Goal: Task Accomplishment & Management: Complete application form

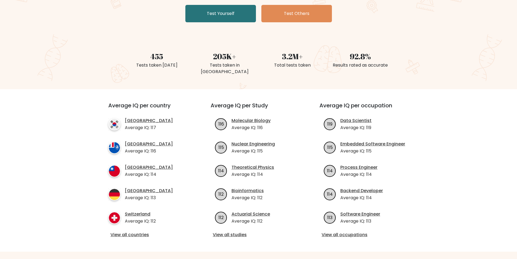
scroll to position [54, 0]
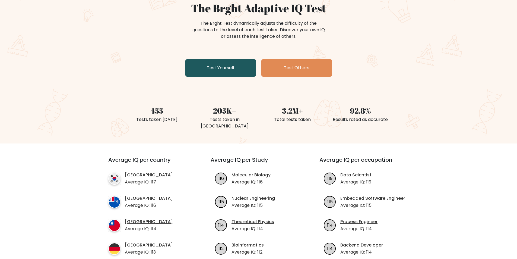
click at [235, 69] on link "Test Yourself" at bounding box center [220, 67] width 71 height 17
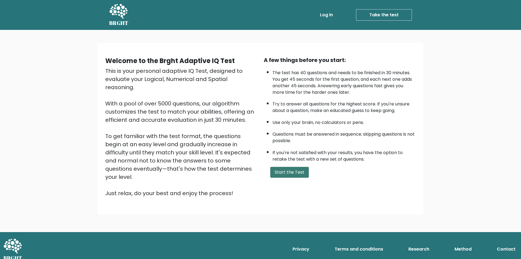
click at [287, 170] on button "Start the Test" at bounding box center [289, 172] width 39 height 11
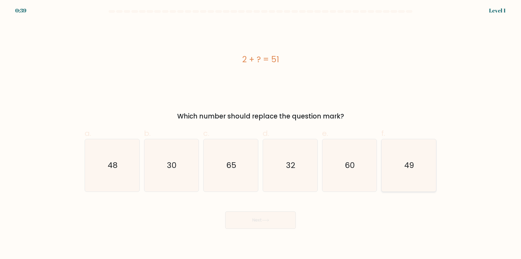
click at [415, 168] on icon "49" at bounding box center [409, 165] width 52 height 52
click at [261, 133] on input "f. 49" at bounding box center [261, 131] width 0 height 4
radio input "true"
click at [277, 220] on button "Next" at bounding box center [260, 219] width 71 height 17
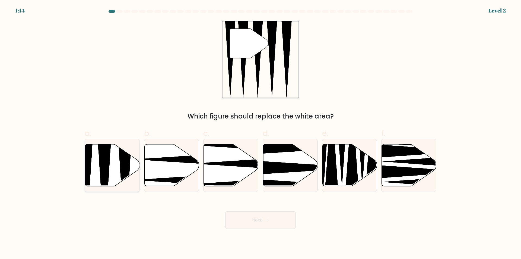
click at [104, 167] on icon at bounding box center [104, 188] width 14 height 108
click at [261, 133] on input "a." at bounding box center [261, 131] width 0 height 4
radio input "true"
click at [256, 219] on button "Next" at bounding box center [260, 219] width 71 height 17
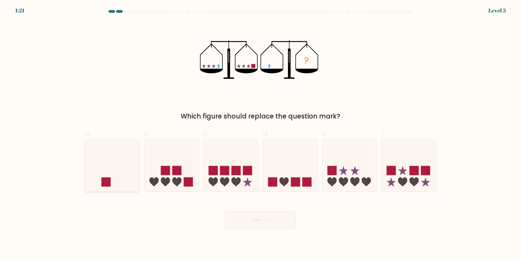
click at [123, 180] on icon at bounding box center [112, 165] width 55 height 45
click at [261, 133] on input "a." at bounding box center [261, 131] width 0 height 4
radio input "true"
click at [261, 218] on button "Next" at bounding box center [260, 219] width 71 height 17
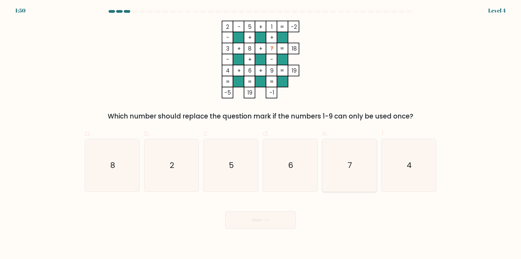
click at [354, 176] on icon "7" at bounding box center [349, 165] width 52 height 52
click at [261, 133] on input "e. 7" at bounding box center [261, 131] width 0 height 4
radio input "true"
click at [276, 225] on button "Next" at bounding box center [260, 219] width 71 height 17
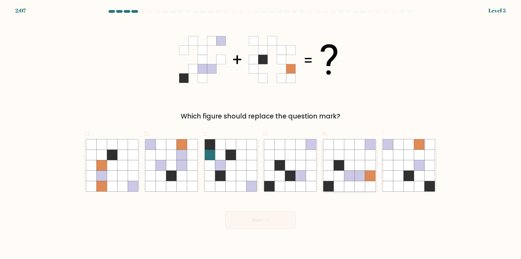
click at [354, 168] on icon at bounding box center [349, 165] width 10 height 10
click at [261, 133] on input "e." at bounding box center [261, 131] width 0 height 4
radio input "true"
click at [246, 224] on button "Next" at bounding box center [260, 219] width 71 height 17
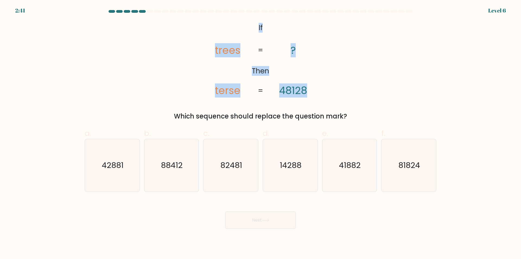
drag, startPoint x: 257, startPoint y: 27, endPoint x: 319, endPoint y: 93, distance: 90.2
click at [319, 93] on icon "@import url('https://fonts.googleapis.com/css?family=Abril+Fatface:400,100,100i…" at bounding box center [261, 60] width 126 height 78
copy icon "If Then trees terse ? 48128"
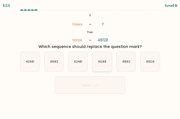
click at [100, 63] on text "14288" at bounding box center [102, 61] width 8 height 4
click at [90, 61] on input "d. 14288" at bounding box center [90, 59] width 0 height 1
radio input "true"
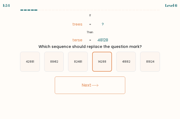
click at [103, 85] on button "Next" at bounding box center [90, 84] width 71 height 17
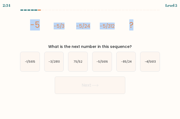
drag, startPoint x: 29, startPoint y: 25, endPoint x: 142, endPoint y: 29, distance: 113.5
click at [142, 29] on div "image/svg+xml -5 -5/3 -5/24 -5/312 ? What is the next number in this sequence?" at bounding box center [90, 31] width 147 height 37
copy g "-5 -5/3 -5/24 -5/312 ?"
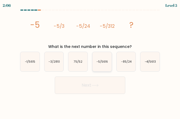
click at [107, 59] on text "-5/5616" at bounding box center [102, 61] width 11 height 4
click at [90, 59] on input "d. -5/5616" at bounding box center [90, 59] width 0 height 1
radio input "true"
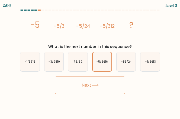
click at [99, 87] on button "Next" at bounding box center [90, 84] width 71 height 17
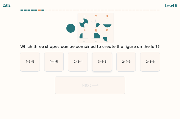
click at [101, 64] on icon "3-4-5" at bounding box center [102, 61] width 19 height 19
click at [90, 61] on input "d. 3-4-5" at bounding box center [90, 59] width 0 height 1
radio input "true"
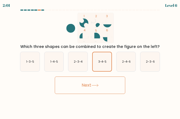
click at [103, 82] on button "Next" at bounding box center [90, 84] width 71 height 17
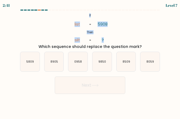
drag, startPoint x: 87, startPoint y: 16, endPoint x: 112, endPoint y: 41, distance: 35.7
click at [112, 41] on icon "@import url('https://fonts.googleapis.com/css?family=Abril+Fatface:400,100,100i…" at bounding box center [90, 28] width 49 height 30
click at [140, 25] on div "@import url('https://fonts.googleapis.com/css?family=Abril+Fatface:400,100,100i…" at bounding box center [90, 31] width 147 height 37
click at [77, 65] on icon "0958" at bounding box center [77, 61] width 19 height 19
click at [90, 61] on input "c. 0958" at bounding box center [90, 59] width 0 height 1
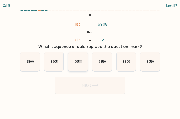
radio input "true"
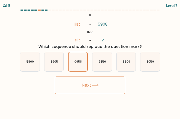
click at [85, 87] on button "Next" at bounding box center [90, 84] width 71 height 17
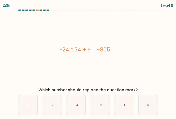
drag, startPoint x: 59, startPoint y: 49, endPoint x: 128, endPoint y: 53, distance: 68.5
click at [128, 53] on div "-24 * 34 + ? = -805" at bounding box center [85, 49] width 142 height 8
copy div "-24 * 34 + ? = -805"
click at [125, 110] on icon "11" at bounding box center [124, 104] width 19 height 19
click at [88, 61] on input "e. 11" at bounding box center [88, 59] width 0 height 1
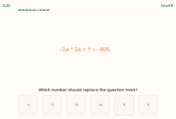
radio input "true"
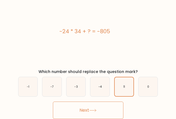
click at [106, 103] on button "Next" at bounding box center [88, 109] width 71 height 17
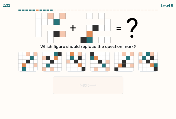
scroll to position [0, 0]
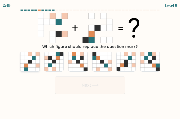
click at [28, 60] on icon at bounding box center [30, 61] width 4 height 4
click at [90, 60] on input "a." at bounding box center [90, 59] width 0 height 1
radio input "true"
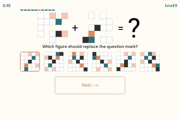
click at [77, 82] on button "Next" at bounding box center [90, 84] width 71 height 17
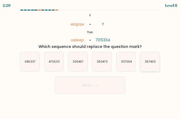
click at [148, 65] on icon "357403" at bounding box center [150, 61] width 19 height 19
click at [90, 61] on input "f. 357403" at bounding box center [90, 59] width 0 height 1
radio input "true"
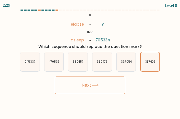
click at [99, 82] on button "Next" at bounding box center [90, 84] width 71 height 17
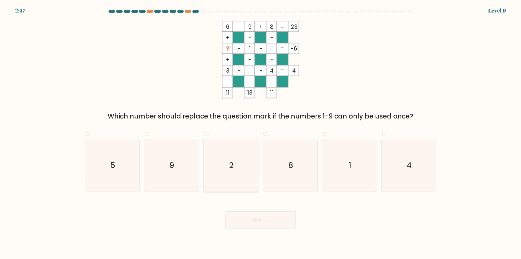
click at [236, 169] on icon "2" at bounding box center [231, 165] width 52 height 52
click at [261, 133] on input "c. 2" at bounding box center [261, 131] width 0 height 4
radio input "true"
click at [247, 216] on button "Next" at bounding box center [260, 219] width 71 height 17
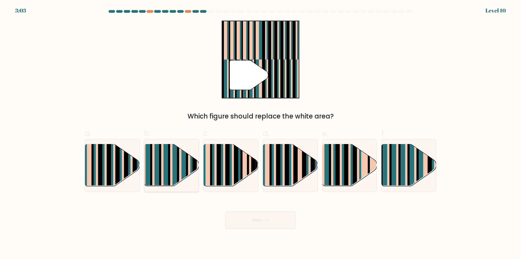
click at [164, 174] on rect at bounding box center [165, 170] width 5 height 54
click at [261, 133] on input "b." at bounding box center [261, 131] width 0 height 4
radio input "true"
click at [241, 220] on button "Next" at bounding box center [260, 219] width 71 height 17
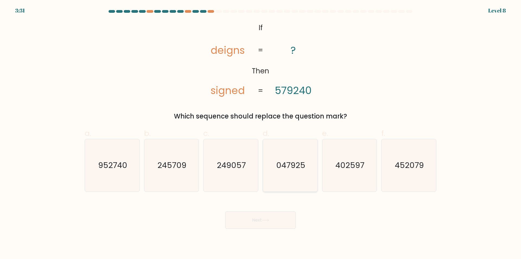
click at [309, 173] on icon "047925" at bounding box center [290, 165] width 52 height 52
click at [261, 133] on input "d. 047925" at bounding box center [261, 131] width 0 height 4
radio input "true"
click at [285, 218] on button "Next" at bounding box center [260, 219] width 71 height 17
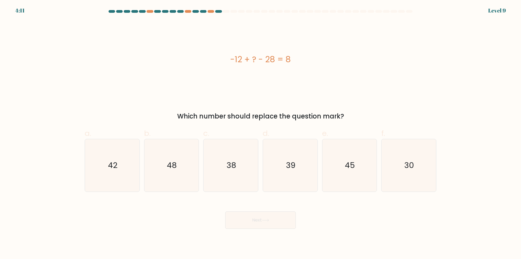
drag, startPoint x: 231, startPoint y: 59, endPoint x: 331, endPoint y: 56, distance: 99.4
click at [331, 56] on div "-12 + ? - 28 = 8" at bounding box center [261, 59] width 352 height 12
copy div "-12 + ? - 28 = 8"
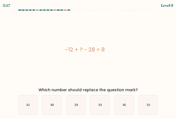
scroll to position [18, 0]
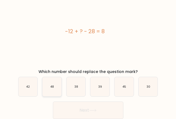
click at [48, 86] on icon "48" at bounding box center [51, 86] width 19 height 19
click at [88, 43] on input "b. 48" at bounding box center [88, 41] width 0 height 1
radio input "true"
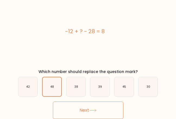
click at [70, 103] on button "Next" at bounding box center [88, 109] width 71 height 17
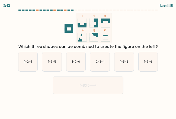
scroll to position [0, 0]
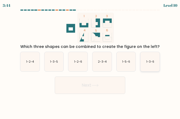
click at [148, 63] on text "1-3-6" at bounding box center [151, 61] width 8 height 4
click at [90, 61] on input "f. 1-3-6" at bounding box center [90, 59] width 0 height 1
radio input "true"
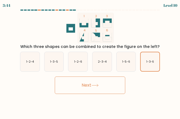
click at [105, 86] on button "Next" at bounding box center [90, 84] width 71 height 17
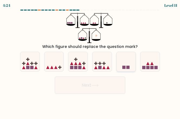
click at [125, 59] on icon at bounding box center [126, 61] width 19 height 16
click at [90, 59] on input "e." at bounding box center [90, 59] width 0 height 1
radio input "true"
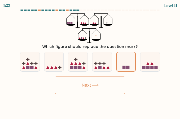
click at [116, 82] on button "Next" at bounding box center [90, 84] width 71 height 17
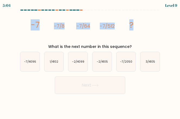
drag, startPoint x: 31, startPoint y: 23, endPoint x: 148, endPoint y: 27, distance: 116.5
click at [148, 27] on icon "image/svg+xml -7 -7/8 -7/64 -7/512 ?" at bounding box center [90, 28] width 120 height 30
copy g "-7 -7/8 -7/64 -7/512 ?"
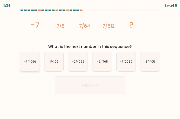
click at [34, 67] on icon "-7/4096" at bounding box center [29, 61] width 19 height 19
click at [90, 61] on input "a. -7/4096" at bounding box center [90, 59] width 0 height 1
radio input "true"
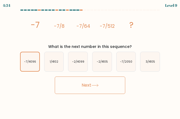
click at [77, 86] on button "Next" at bounding box center [90, 84] width 71 height 17
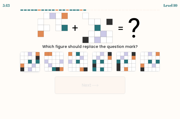
click at [24, 58] on icon at bounding box center [26, 58] width 4 height 4
click at [90, 59] on input "a." at bounding box center [90, 59] width 0 height 1
radio input "true"
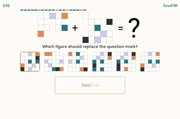
click at [83, 89] on button "Next" at bounding box center [90, 84] width 71 height 17
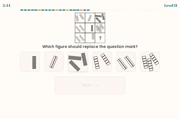
click at [77, 60] on icon at bounding box center [77, 61] width 19 height 19
click at [90, 60] on input "c." at bounding box center [90, 59] width 0 height 1
radio input "true"
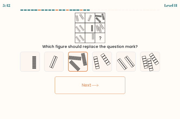
click at [82, 81] on button "Next" at bounding box center [90, 84] width 71 height 17
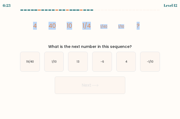
drag, startPoint x: 33, startPoint y: 26, endPoint x: 149, endPoint y: 26, distance: 115.3
click at [149, 26] on icon "image/svg+xml 4 40 10 1/4 1/40 1/10 ?" at bounding box center [90, 28] width 120 height 30
copy g "4 40 10 1/4 1/40 1/10 ?"
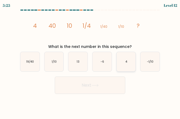
click at [126, 62] on text "4" at bounding box center [127, 61] width 2 height 4
click at [90, 61] on input "e. 4" at bounding box center [90, 59] width 0 height 1
radio input "true"
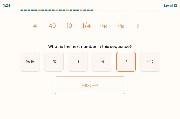
click at [115, 85] on button "Next" at bounding box center [90, 84] width 71 height 17
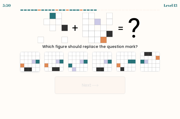
click at [32, 61] on icon at bounding box center [34, 61] width 4 height 4
click at [90, 61] on input "a." at bounding box center [90, 59] width 0 height 1
radio input "true"
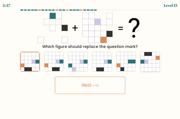
click at [155, 63] on icon at bounding box center [150, 61] width 19 height 19
click at [90, 61] on input "f." at bounding box center [90, 59] width 0 height 1
radio input "true"
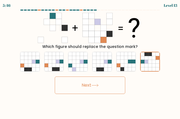
click at [93, 88] on button "Next" at bounding box center [90, 84] width 71 height 17
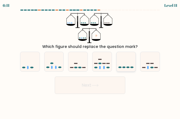
click at [126, 64] on icon at bounding box center [126, 61] width 19 height 16
click at [90, 61] on input "e." at bounding box center [90, 59] width 0 height 1
radio input "true"
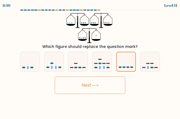
click at [100, 80] on button "Next" at bounding box center [90, 84] width 71 height 17
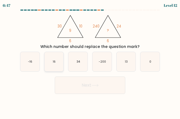
click at [59, 66] on icon "16" at bounding box center [54, 61] width 19 height 19
click at [90, 61] on input "b. 16" at bounding box center [90, 59] width 0 height 1
radio input "true"
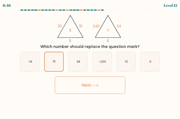
click at [74, 79] on button "Next" at bounding box center [90, 84] width 71 height 17
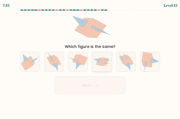
click at [104, 68] on div at bounding box center [102, 62] width 20 height 20
click at [90, 61] on input "d." at bounding box center [90, 59] width 0 height 1
radio input "true"
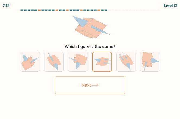
click at [99, 83] on button "Next" at bounding box center [90, 84] width 71 height 17
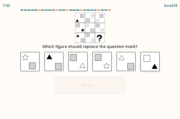
click at [155, 62] on icon at bounding box center [150, 61] width 19 height 19
click at [90, 61] on input "f." at bounding box center [90, 59] width 0 height 1
radio input "true"
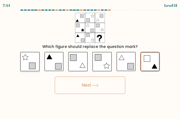
click at [30, 64] on icon at bounding box center [32, 65] width 6 height 6
click at [90, 61] on input "a." at bounding box center [90, 59] width 0 height 1
radio input "true"
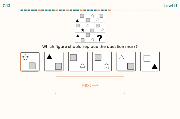
click at [78, 82] on button "Next" at bounding box center [90, 84] width 71 height 17
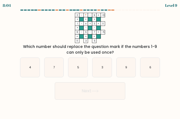
click at [41, 68] on div "a. 4" at bounding box center [30, 67] width 24 height 20
click at [42, 67] on div "a. 4" at bounding box center [30, 67] width 24 height 20
click at [21, 67] on icon "4" at bounding box center [29, 67] width 19 height 19
click at [90, 61] on input "a. 4" at bounding box center [90, 59] width 0 height 1
radio input "true"
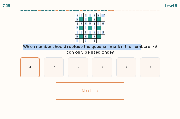
drag, startPoint x: 74, startPoint y: 13, endPoint x: 109, endPoint y: 44, distance: 46.7
click at [109, 44] on div "2 - ? - 9 -12 + + + 1 - 4 + 3 0 + - - 8 - 6 - 7 = -5 = = = = 11 3 5 = Which num…" at bounding box center [90, 34] width 147 height 42
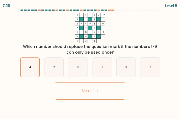
click at [81, 17] on icon "2 - ? - 9 -12 + + + 1 - 4 + 3 0 + - - 8 - 6 - 7 = -5 = = = = 11 3 5 =" at bounding box center [90, 28] width 142 height 30
drag, startPoint x: 74, startPoint y: 16, endPoint x: 87, endPoint y: 25, distance: 15.7
click at [91, 29] on icon "2 - ? - 9 -12 + + + 1 - 4 + 3 0 + - - 8 - 6 - 7 = -5 = = = = 11 3 5 =" at bounding box center [90, 28] width 142 height 30
drag, startPoint x: 75, startPoint y: 14, endPoint x: 99, endPoint y: 42, distance: 36.9
click at [99, 42] on icon "2 - ? - 9 -12 + + + 1 - 4 + 3 0 + - - 8 - 6 - 7 = -5 = = = = 11 3 5 =" at bounding box center [90, 28] width 142 height 30
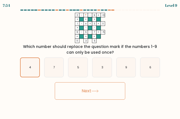
copy icon "2 - ? - 9 -12 + + + 1 - 4 + 3 0 + - - 8 - 6 - 7 = -5 = = = = 11 3 5"
click at [134, 72] on icon "9" at bounding box center [126, 67] width 19 height 19
click at [90, 61] on input "e. 9" at bounding box center [90, 59] width 0 height 1
radio input "true"
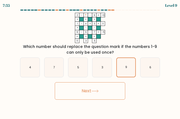
click at [114, 91] on button "Next" at bounding box center [90, 90] width 71 height 17
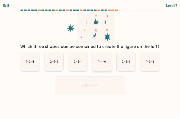
click at [104, 66] on icon "1-4-6" at bounding box center [102, 61] width 19 height 19
click at [90, 61] on input "d. 1-4-6" at bounding box center [90, 59] width 0 height 1
radio input "true"
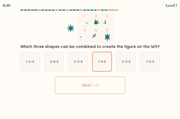
click at [107, 82] on button "Next" at bounding box center [90, 84] width 71 height 17
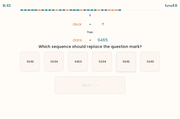
click at [129, 63] on text "9645" at bounding box center [126, 61] width 7 height 4
click at [90, 61] on input "e. 9645" at bounding box center [90, 59] width 0 height 1
radio input "true"
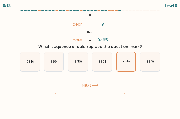
click at [111, 86] on button "Next" at bounding box center [90, 84] width 71 height 17
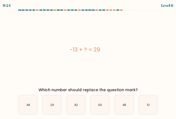
click at [103, 49] on div "-13 + ? = 29" at bounding box center [85, 49] width 142 height 8
drag, startPoint x: 104, startPoint y: 49, endPoint x: 68, endPoint y: 57, distance: 36.1
click at [68, 57] on div "-13 + ? = 29" at bounding box center [85, 49] width 142 height 73
copy div "-13 + ? = 29"
click at [81, 102] on icon "42" at bounding box center [75, 104] width 19 height 19
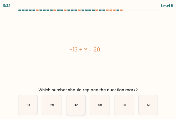
click at [88, 61] on input "c. 42" at bounding box center [88, 59] width 0 height 1
radio input "true"
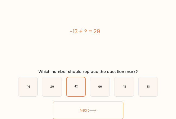
click at [87, 110] on button "Next" at bounding box center [88, 109] width 71 height 17
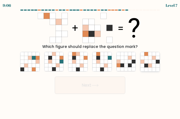
click at [150, 65] on icon at bounding box center [150, 65] width 4 height 4
click at [90, 61] on input "f." at bounding box center [90, 59] width 0 height 1
radio input "true"
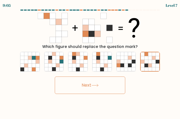
click at [96, 89] on button "Next" at bounding box center [90, 84] width 71 height 17
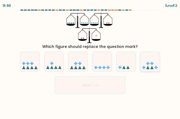
click at [155, 62] on icon at bounding box center [150, 61] width 19 height 16
click at [90, 61] on input "f." at bounding box center [90, 59] width 0 height 1
radio input "true"
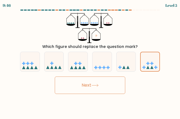
click at [116, 85] on button "Next" at bounding box center [90, 84] width 71 height 17
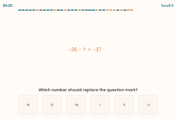
drag, startPoint x: 64, startPoint y: 49, endPoint x: 128, endPoint y: 54, distance: 64.0
click at [129, 52] on div "-36 - ? = -37" at bounding box center [85, 49] width 142 height 8
copy div "-36 - ? = -37"
click at [104, 105] on icon "1" at bounding box center [99, 104] width 19 height 19
click at [88, 61] on input "d. 1" at bounding box center [88, 59] width 0 height 1
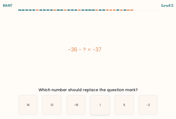
radio input "true"
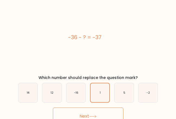
scroll to position [18, 0]
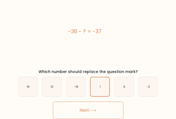
click at [98, 108] on button "Next" at bounding box center [88, 109] width 71 height 17
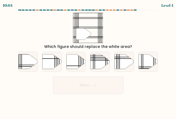
scroll to position [0, 0]
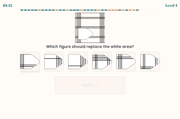
click at [29, 59] on icon at bounding box center [29, 61] width 19 height 15
click at [90, 59] on input "a." at bounding box center [90, 59] width 0 height 1
radio input "true"
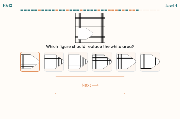
click at [80, 79] on button "Next" at bounding box center [90, 84] width 71 height 17
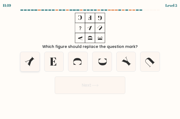
click at [38, 63] on icon at bounding box center [29, 61] width 19 height 19
click at [90, 61] on input "a." at bounding box center [90, 59] width 0 height 1
radio input "true"
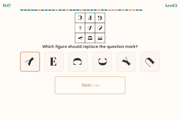
click at [86, 84] on button "Next" at bounding box center [90, 84] width 71 height 17
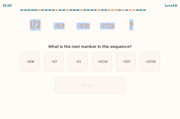
drag, startPoint x: 29, startPoint y: 24, endPoint x: 152, endPoint y: 23, distance: 122.7
click at [148, 23] on div "image/svg+xml 1/2 -5/11 -11/20 -17/29 ? What is the next number in this sequenc…" at bounding box center [90, 31] width 147 height 37
copy g "1/2 -5/11 -11/20 -17/29 ?"
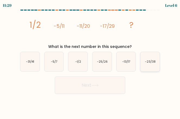
click at [151, 64] on icon "-23/38" at bounding box center [150, 61] width 19 height 19
click at [90, 61] on input "f. -23/38" at bounding box center [90, 59] width 0 height 1
radio input "true"
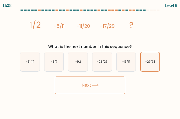
click at [98, 88] on button "Next" at bounding box center [90, 84] width 71 height 17
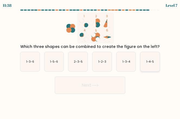
click at [150, 68] on icon "1-4-5" at bounding box center [150, 61] width 19 height 19
click at [90, 61] on input "f. 1-4-5" at bounding box center [90, 59] width 0 height 1
radio input "true"
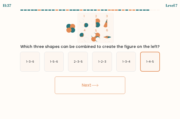
click at [116, 88] on button "Next" at bounding box center [90, 84] width 71 height 17
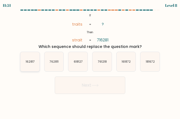
click at [23, 58] on icon "162817" at bounding box center [29, 61] width 19 height 19
click at [90, 59] on input "a. 162817" at bounding box center [90, 59] width 0 height 1
radio input "true"
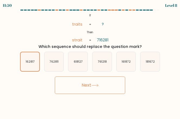
click at [75, 82] on button "Next" at bounding box center [90, 84] width 71 height 17
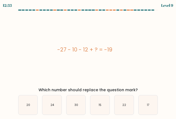
drag, startPoint x: 54, startPoint y: 50, endPoint x: 148, endPoint y: 47, distance: 93.7
click at [141, 46] on div "-27 - 10 - 12 + ? = -19" at bounding box center [85, 49] width 142 height 8
click at [78, 109] on icon "30" at bounding box center [75, 104] width 19 height 19
click at [88, 61] on input "c. 30" at bounding box center [88, 59] width 0 height 1
radio input "true"
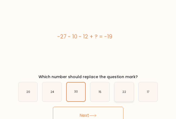
scroll to position [18, 0]
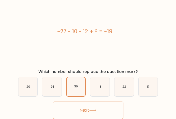
click at [97, 111] on icon at bounding box center [92, 110] width 7 height 3
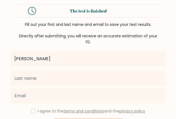
type input "[PERSON_NAME]"
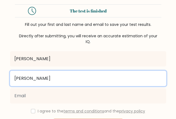
type input "Payumo"
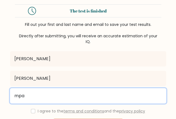
type input "mpayumo030317@gmail.com"
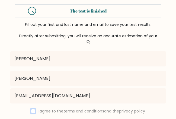
click at [33, 110] on input "checkbox" at bounding box center [33, 111] width 4 height 4
checkbox input "true"
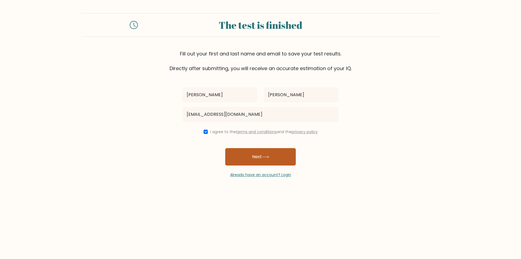
click at [176, 118] on button "Next" at bounding box center [260, 156] width 71 height 17
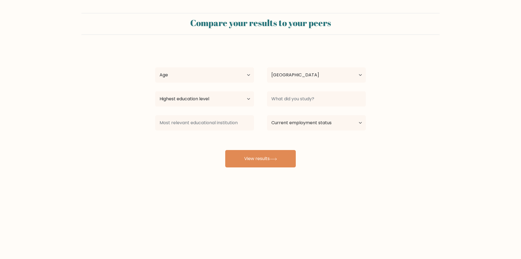
select select "PH"
click at [238, 160] on button "View results" at bounding box center [260, 158] width 71 height 17
click at [227, 79] on select "Age Under 18 years old 18-24 years old 25-34 years old 35-44 years old 45-54 ye…" at bounding box center [204, 74] width 99 height 15
select select "25_34"
click at [155, 67] on select "Age Under 18 years old 18-24 years old 25-34 years old 35-44 years old 45-54 ye…" at bounding box center [204, 74] width 99 height 15
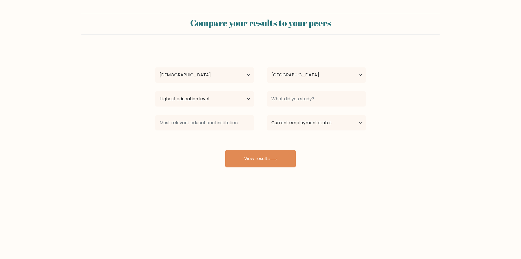
drag, startPoint x: 260, startPoint y: 99, endPoint x: 252, endPoint y: 98, distance: 8.1
click at [256, 98] on div "Highest education level No schooling Primary Lower Secondary Upper Secondary Oc…" at bounding box center [205, 99] width 112 height 20
click at [251, 99] on select "Highest education level No schooling Primary Lower Secondary Upper Secondary Oc…" at bounding box center [204, 98] width 99 height 15
select select "bachelors_degree"
click at [155, 91] on select "Highest education level No schooling Primary Lower Secondary Upper Secondary Oc…" at bounding box center [204, 98] width 99 height 15
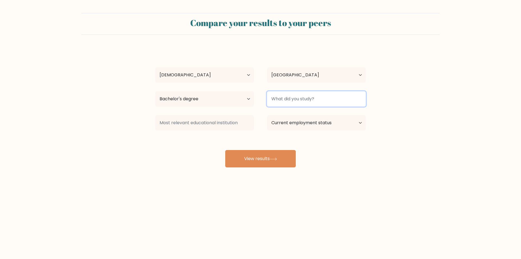
click at [285, 97] on input at bounding box center [316, 98] width 99 height 15
type input "HRM"
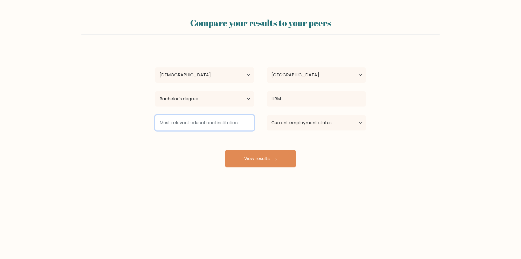
click at [235, 118] on input at bounding box center [204, 122] width 99 height 15
type input "BPC"
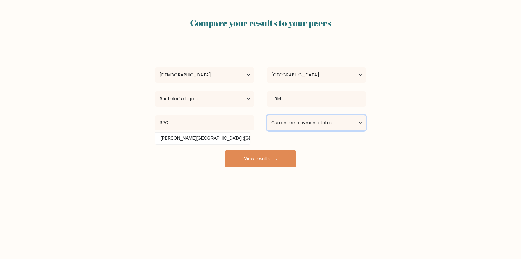
click at [285, 120] on select "Current employment status Employed Student Retired Other / prefer not to answer" at bounding box center [316, 122] width 99 height 15
select select "other"
click at [267, 115] on select "Current employment status Employed Student Retired Other / prefer not to answer" at bounding box center [316, 122] width 99 height 15
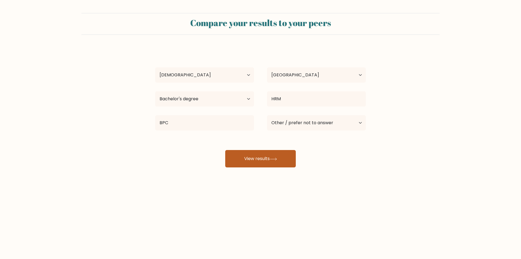
click at [263, 162] on button "View results" at bounding box center [260, 158] width 71 height 17
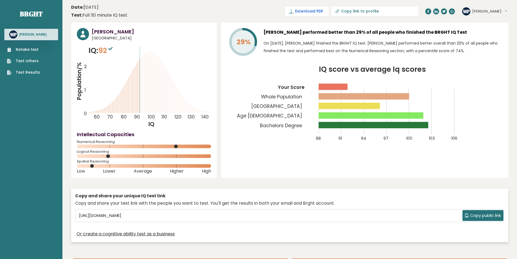
click at [323, 10] on span "Download PDF" at bounding box center [309, 11] width 28 height 6
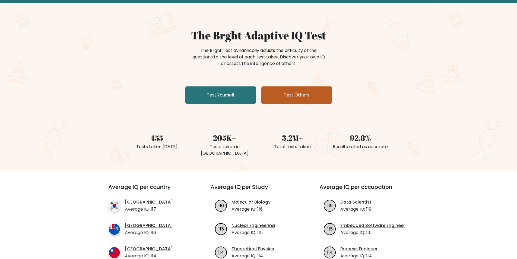
scroll to position [27, 0]
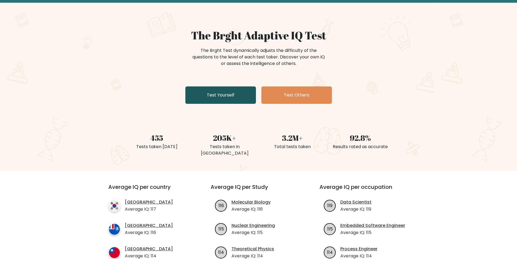
click at [242, 97] on link "Test Yourself" at bounding box center [220, 94] width 71 height 17
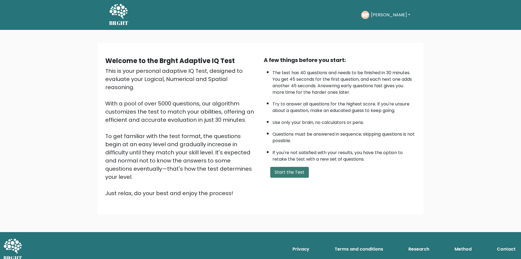
click at [304, 177] on button "Start the Test" at bounding box center [289, 172] width 39 height 11
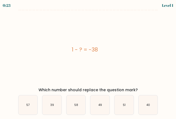
drag, startPoint x: 67, startPoint y: 47, endPoint x: 126, endPoint y: 47, distance: 58.6
click at [126, 47] on div "1 - ? = -38" at bounding box center [85, 49] width 142 height 8
copy div "1 - ? = -38"
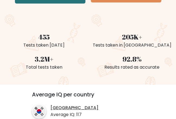
scroll to position [190, 0]
